Goal: Information Seeking & Learning: Learn about a topic

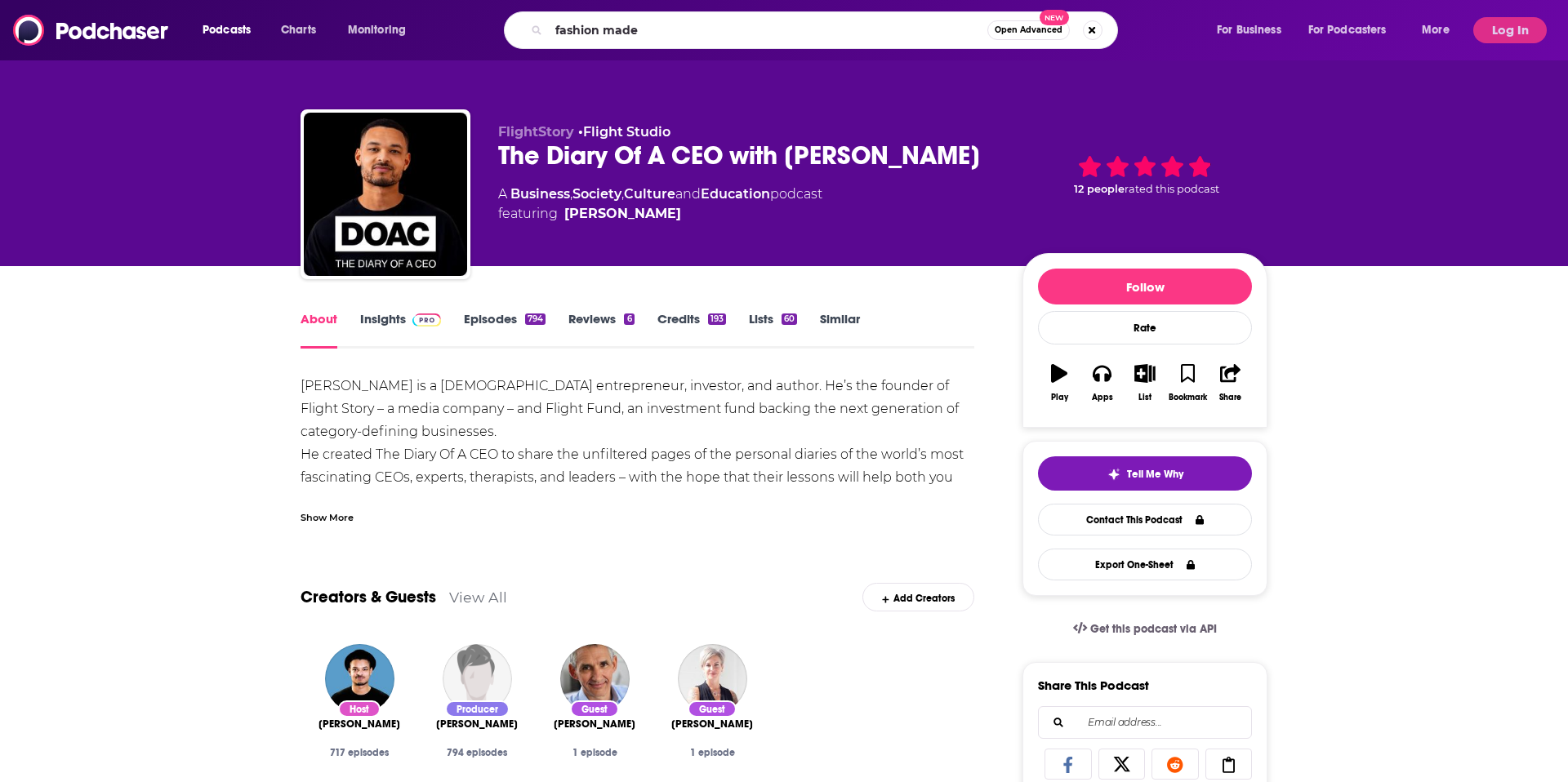
type input "fashion made"
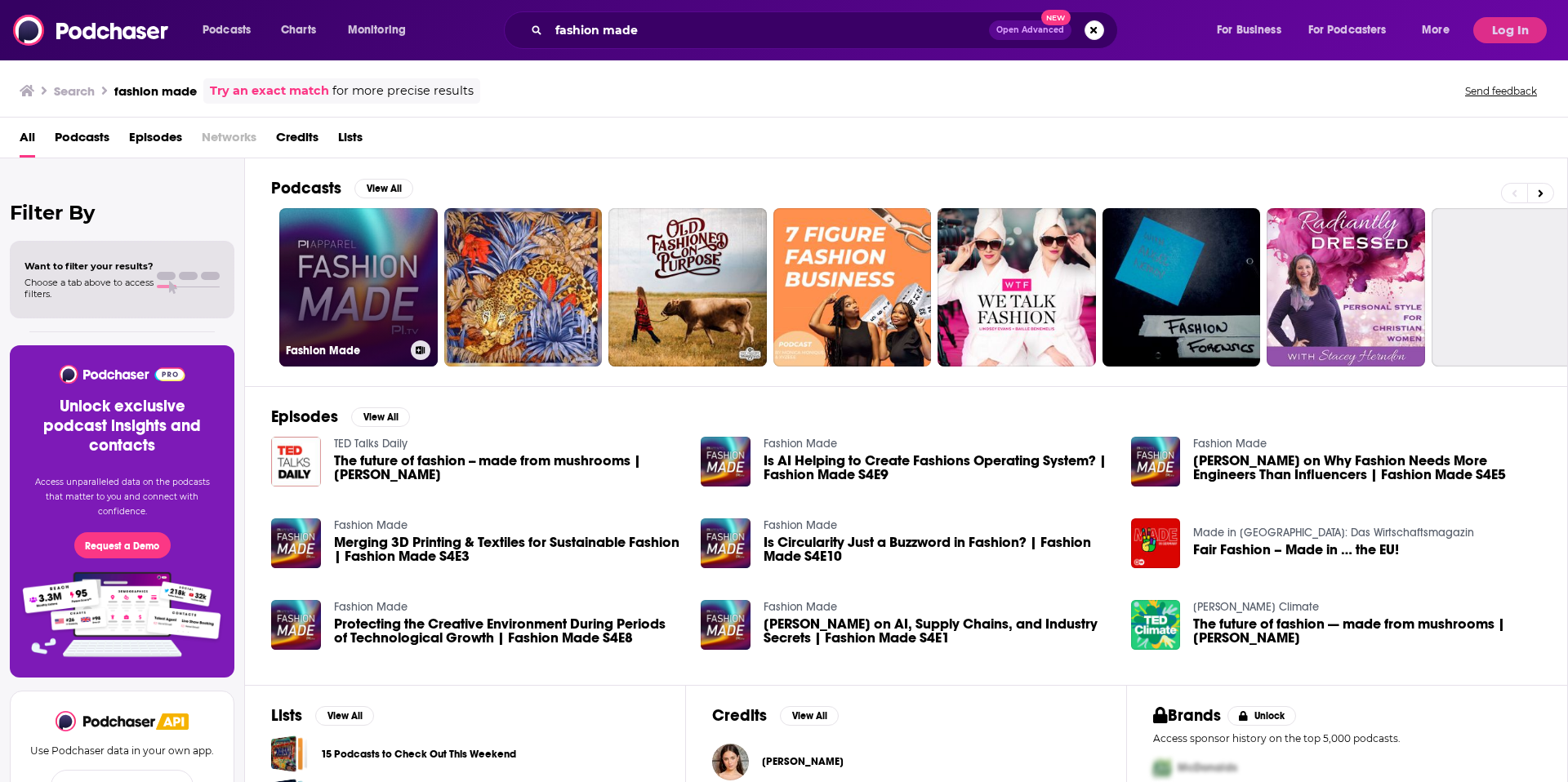
click at [369, 308] on link "Fashion Made" at bounding box center [358, 287] width 158 height 158
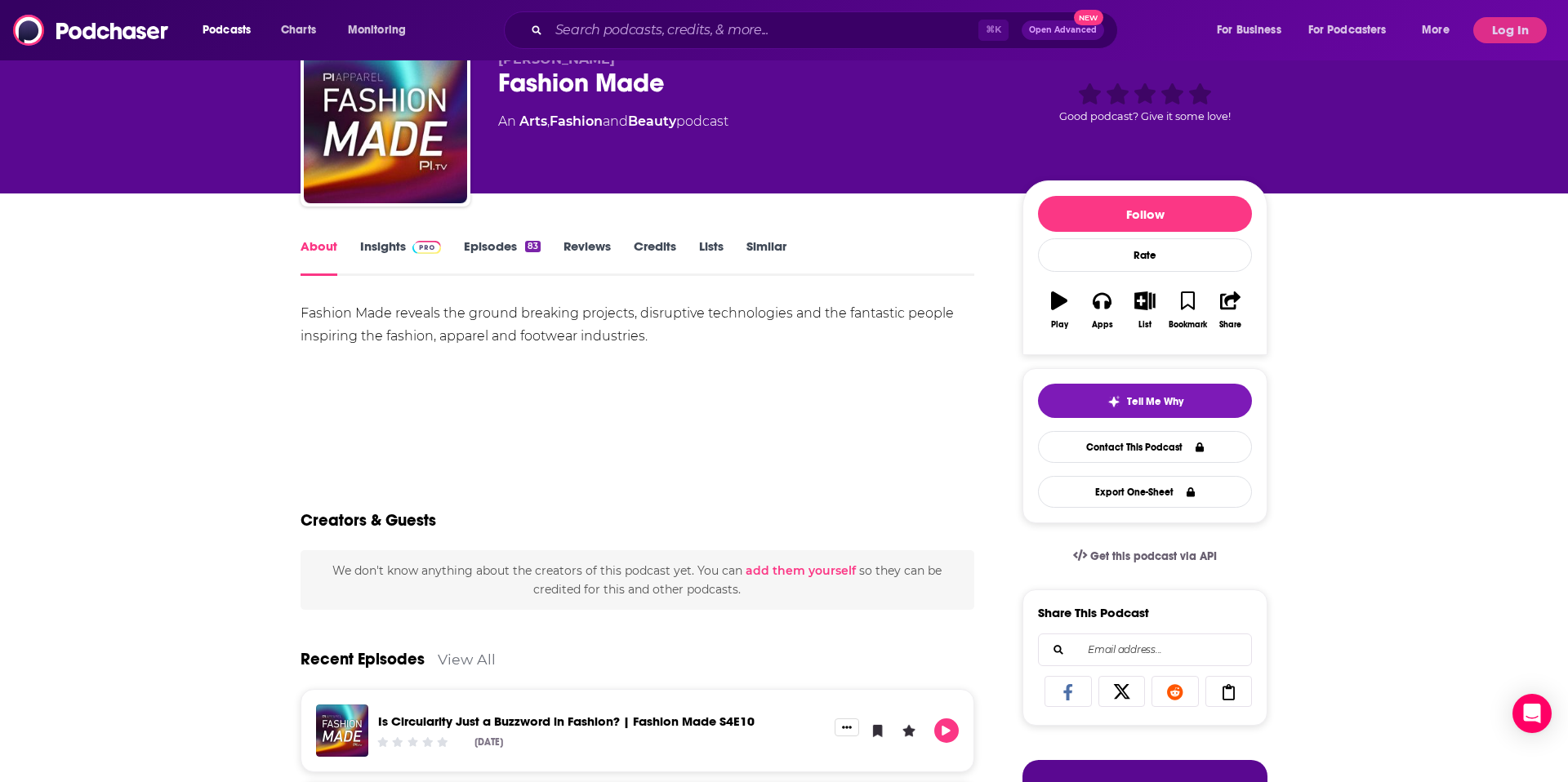
scroll to position [103, 0]
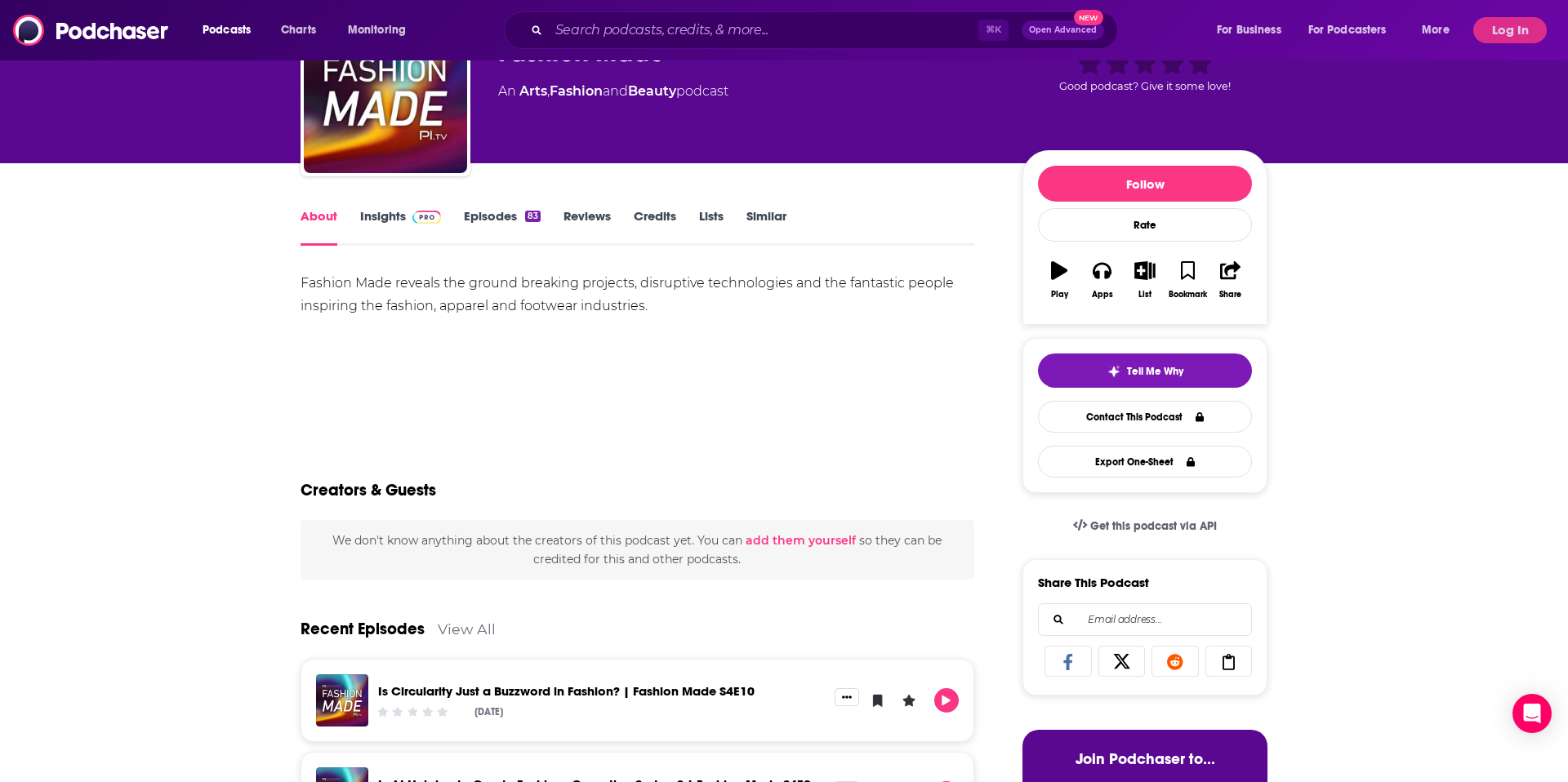
click at [378, 216] on link "Insights" at bounding box center [401, 227] width 81 height 37
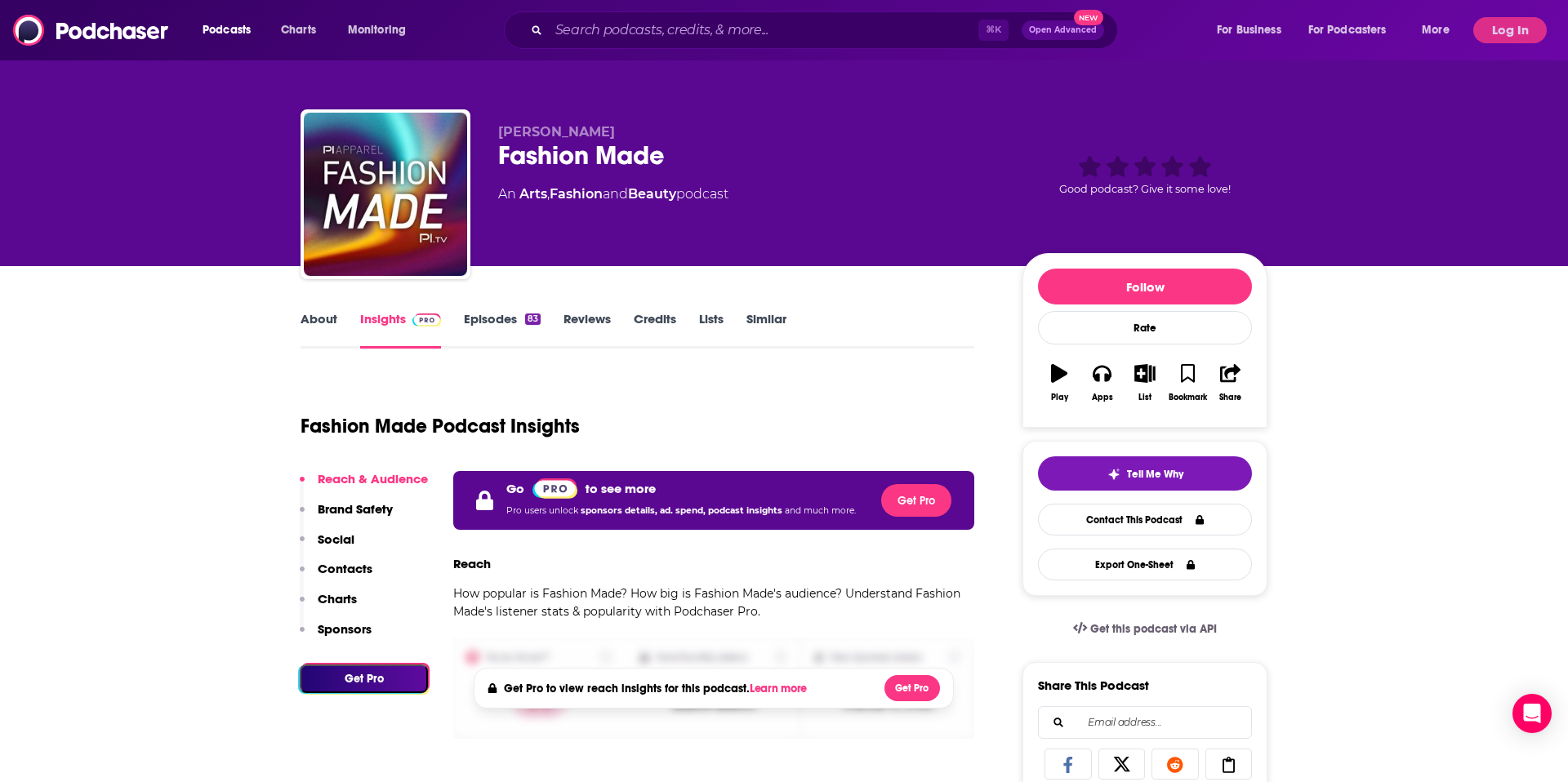
click at [1502, 15] on div "Podcasts Charts Monitoring ⌘ K Open Advanced New For Business For Podcasters Mo…" at bounding box center [784, 30] width 1568 height 60
click at [1504, 30] on button "Log In" at bounding box center [1510, 30] width 74 height 26
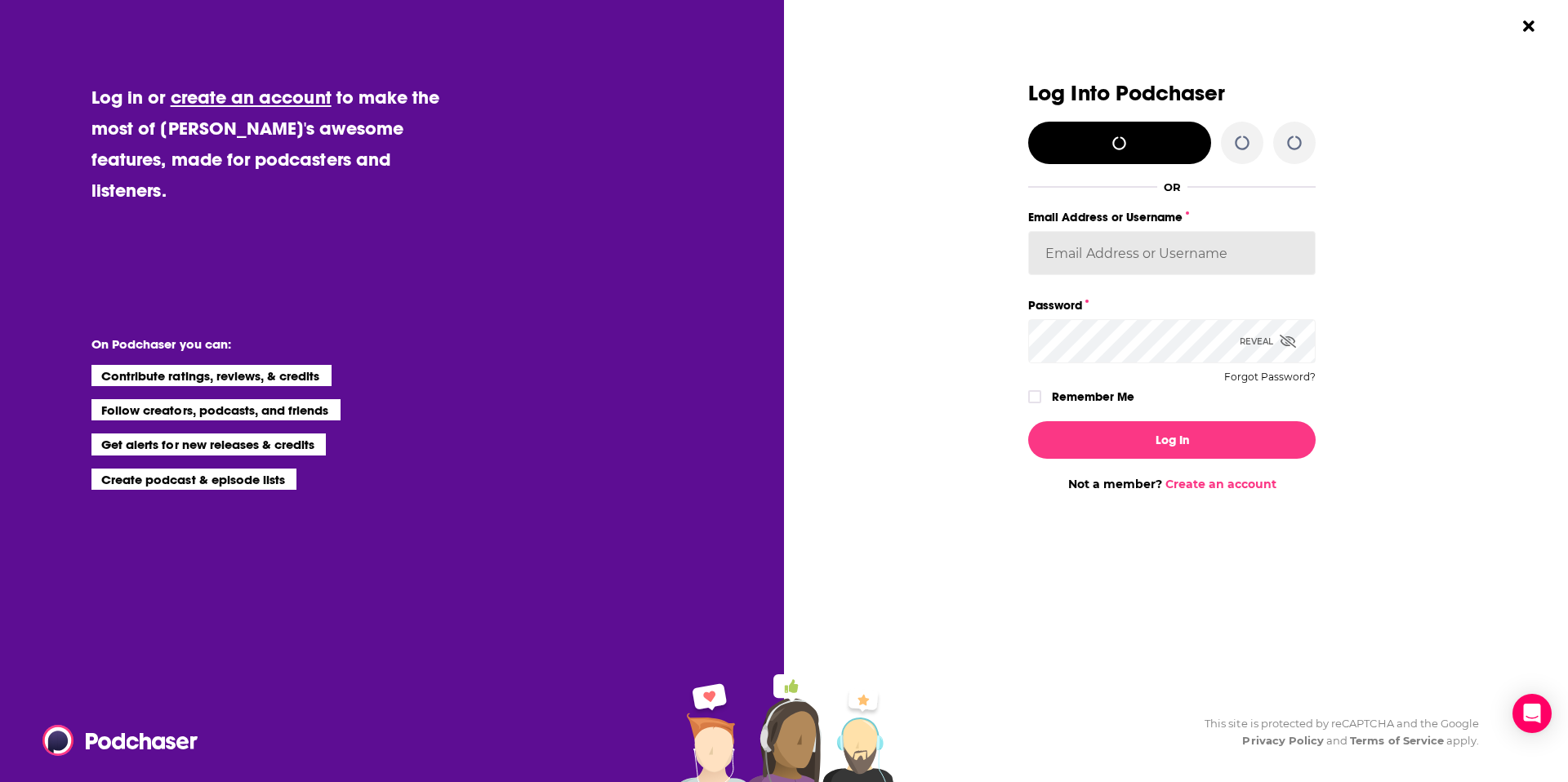
type input "Marketing09"
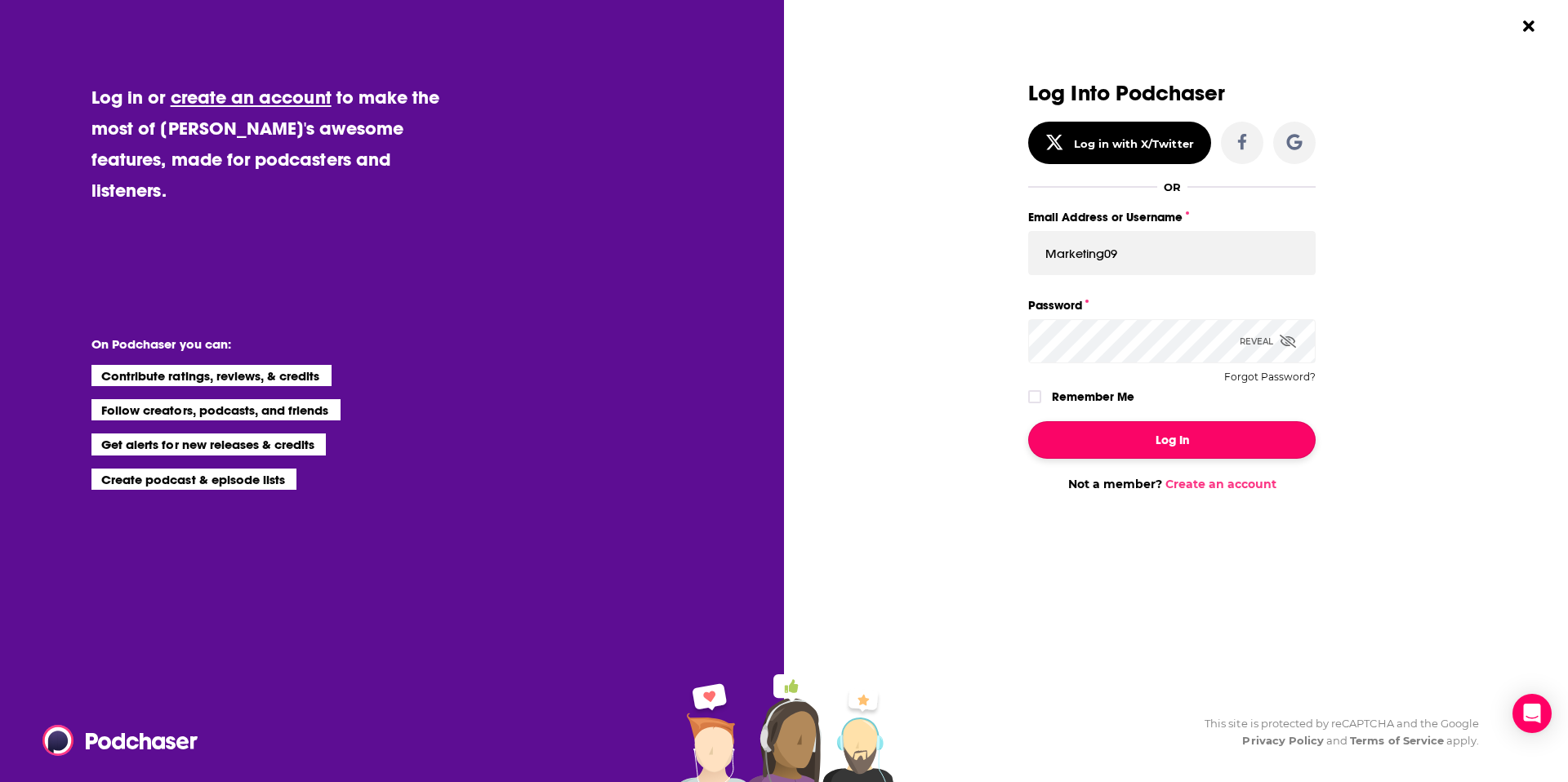
click at [1163, 437] on button "Log In" at bounding box center [1172, 440] width 287 height 37
